Goal: Information Seeking & Learning: Check status

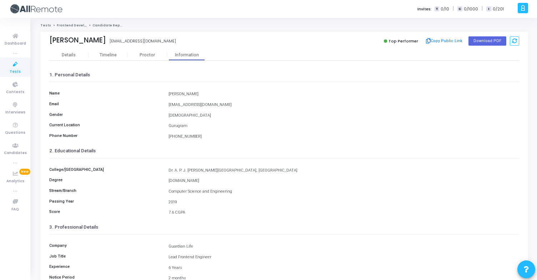
scroll to position [93, 0]
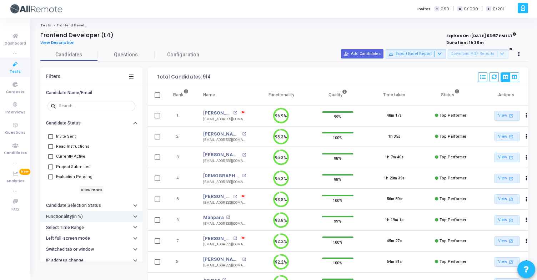
click at [96, 213] on button "Functionality(in %)" at bounding box center [91, 216] width 102 height 11
click at [18, 89] on icon at bounding box center [15, 84] width 15 height 9
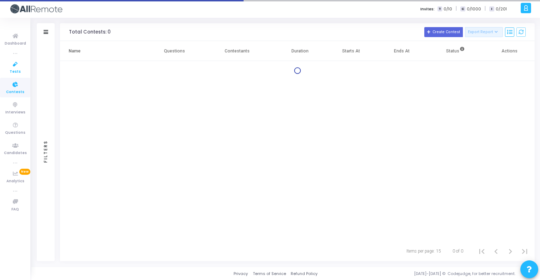
click at [19, 64] on icon at bounding box center [15, 64] width 15 height 9
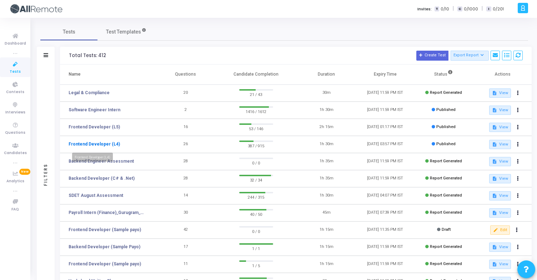
click at [113, 143] on link "Frontend Developer (L4)" at bounding box center [94, 144] width 51 height 6
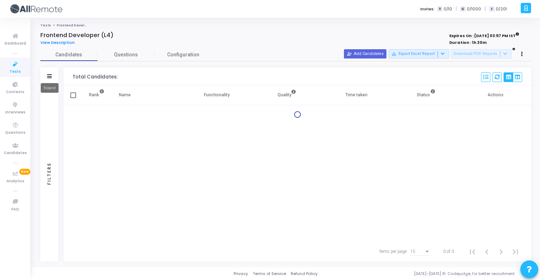
click at [50, 78] on icon at bounding box center [49, 76] width 5 height 4
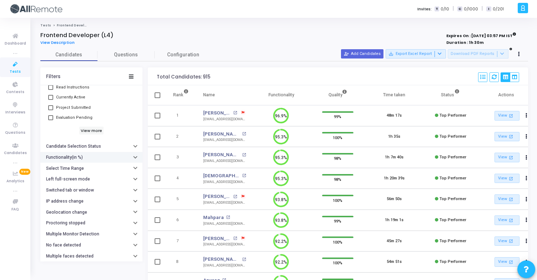
click at [84, 156] on button "Functionality(in %)" at bounding box center [91, 157] width 102 height 11
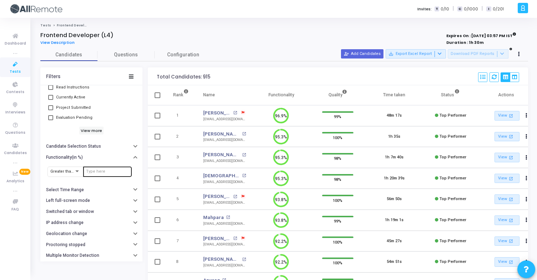
click at [98, 174] on div at bounding box center [107, 171] width 43 height 11
click at [99, 172] on input "number" at bounding box center [107, 172] width 43 height 4
click at [93, 190] on button "Select Time Range" at bounding box center [91, 190] width 102 height 11
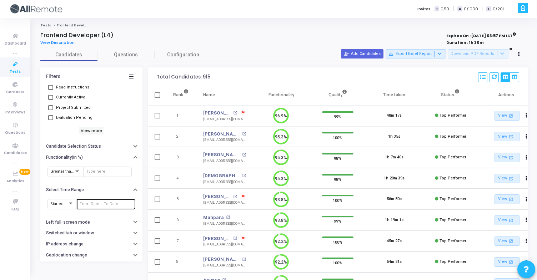
click at [100, 203] on input "text" at bounding box center [106, 204] width 53 height 4
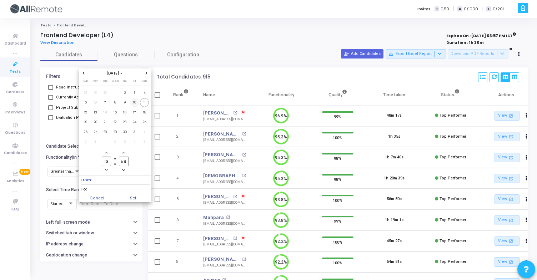
click at [135, 103] on span "10" at bounding box center [134, 102] width 9 height 9
click at [145, 103] on span "11" at bounding box center [144, 102] width 9 height 9
click at [133, 200] on span "Set" at bounding box center [133, 198] width 36 height 8
type input "10/10/2025, 1:59 PM - 10/11/2025, 1:59 PM"
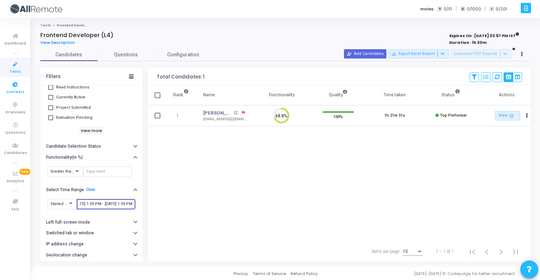
click at [25, 87] on link "Contests" at bounding box center [15, 88] width 30 height 20
